Goal: Transaction & Acquisition: Purchase product/service

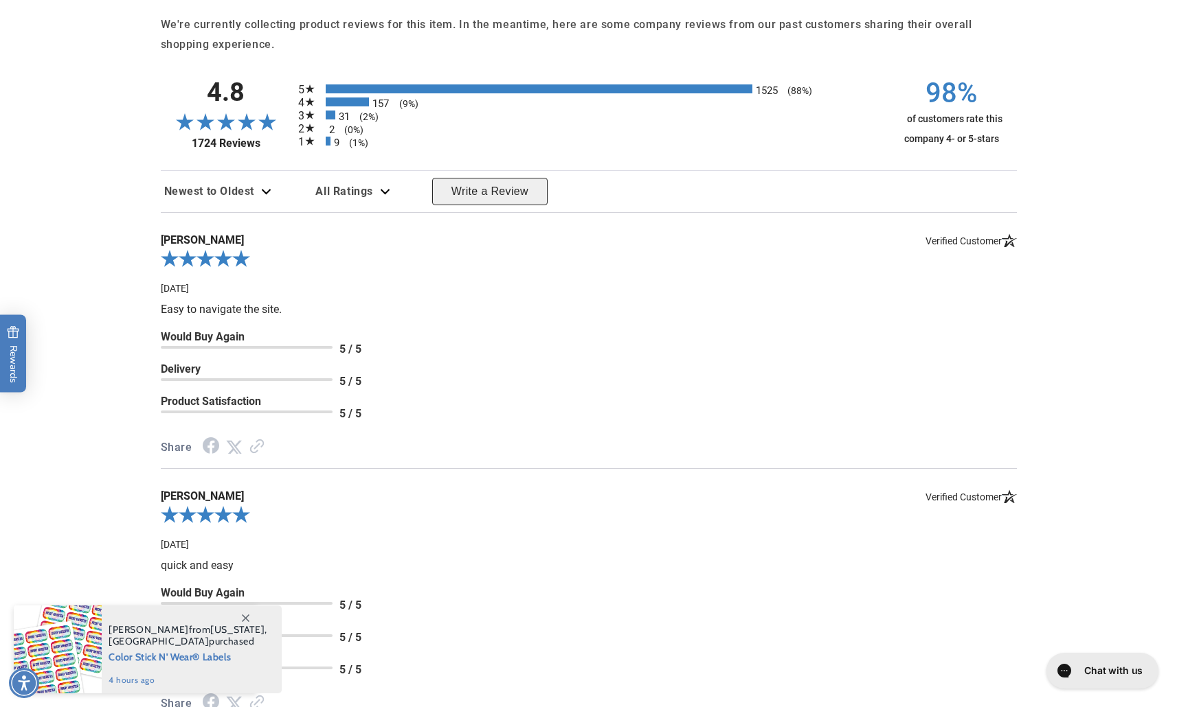
scroll to position [2122, 0]
